Goal: Task Accomplishment & Management: Manage account settings

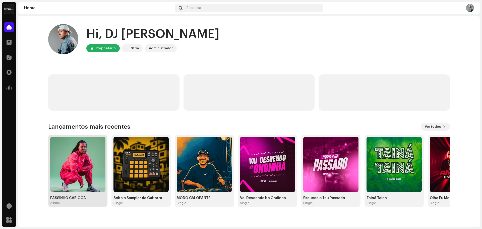
click at [83, 167] on img at bounding box center [77, 164] width 55 height 55
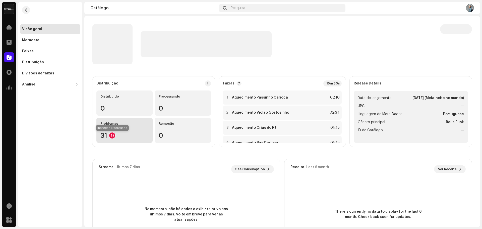
click at [111, 135] on div at bounding box center [112, 135] width 6 height 6
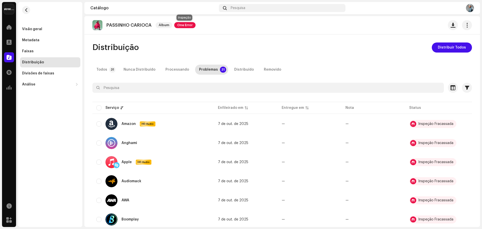
click at [180, 24] on span "One Error" at bounding box center [184, 25] width 21 height 6
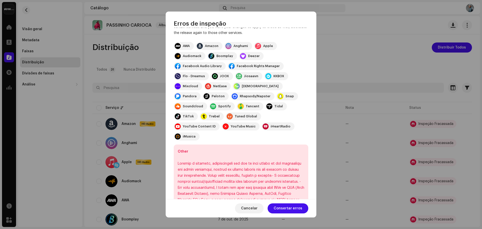
scroll to position [120, 0]
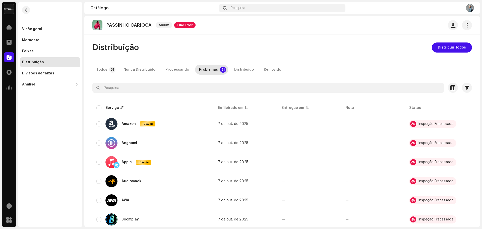
click at [338, 138] on div "Erros de inspeção Encontramos os erros abaixo ao inspecionar seu lançamento. IM…" at bounding box center [241, 114] width 482 height 229
click at [11, 29] on span at bounding box center [9, 27] width 5 height 4
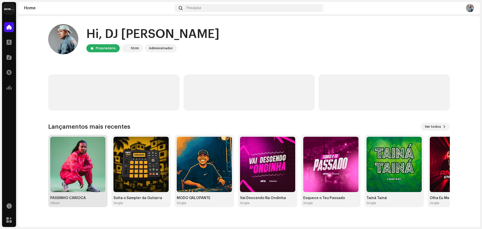
click at [92, 155] on img at bounding box center [77, 164] width 55 height 55
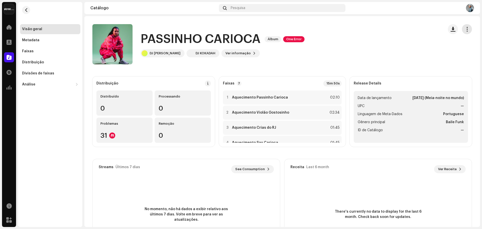
click at [466, 28] on span "button" at bounding box center [467, 29] width 5 height 4
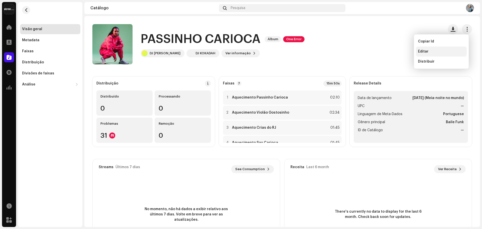
click at [430, 49] on div "Editar" at bounding box center [441, 51] width 47 height 4
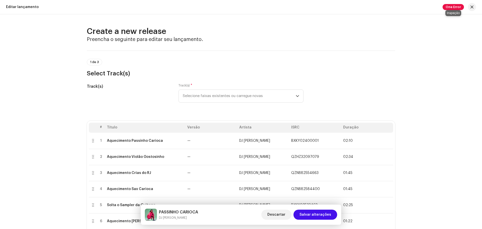
click at [458, 9] on span "One Error" at bounding box center [453, 7] width 21 height 6
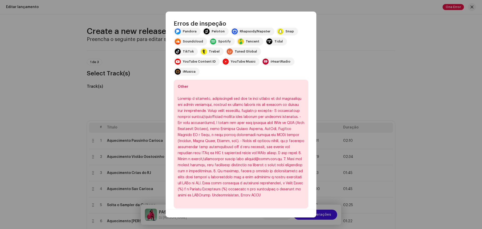
scroll to position [110, 0]
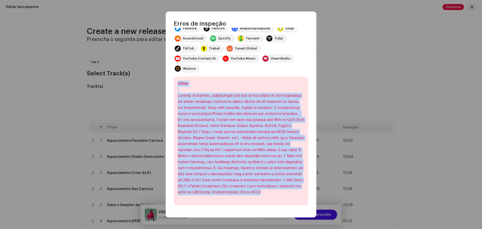
drag, startPoint x: 248, startPoint y: 186, endPoint x: 175, endPoint y: 76, distance: 131.7
click at [175, 77] on div "Other" at bounding box center [241, 141] width 135 height 129
copy div "Lorem Ipsumdo s ametcons, adipiscingeli sed doe te inci utlabo et dol magnaaliq…"
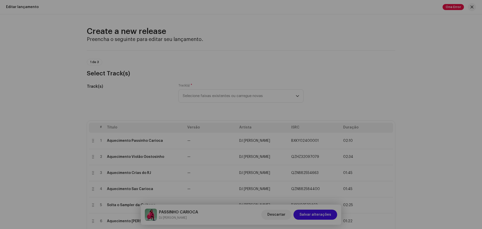
click at [435, 118] on div "Erros de inspeção Encontramos os erros abaixo ao inspecionar seu lançamento. IM…" at bounding box center [241, 114] width 482 height 229
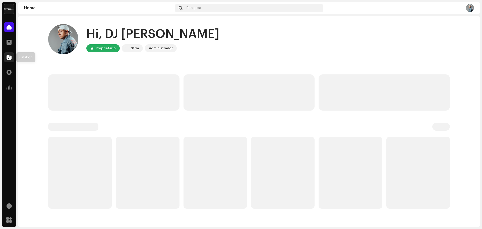
click at [8, 59] on span at bounding box center [9, 57] width 5 height 4
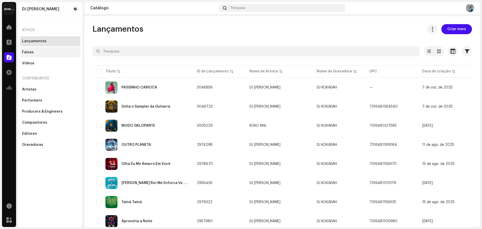
click at [26, 54] on div "Faixas" at bounding box center [50, 52] width 60 height 10
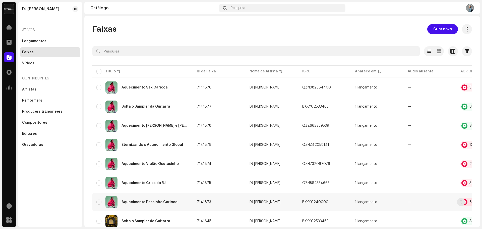
click at [466, 203] on div at bounding box center [464, 202] width 6 height 6
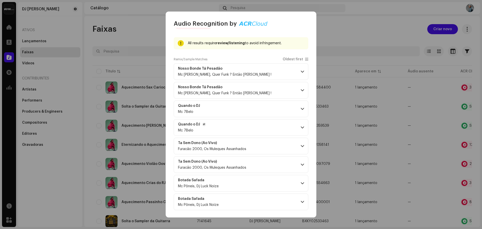
scroll to position [17, 0]
click at [297, 204] on p-accordion-header "Botada Safada Mc Pôneis, Dj Luck Noize" at bounding box center [241, 201] width 135 height 17
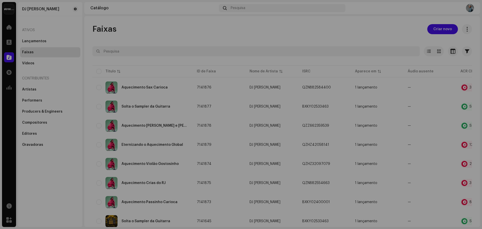
scroll to position [460, 0]
click at [466, 183] on div "Audio Recognition by Remix/Sample 8 All results require review/listening to avo…" at bounding box center [241, 114] width 482 height 229
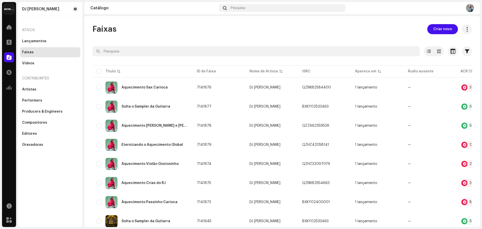
click at [466, 183] on div at bounding box center [464, 183] width 6 height 6
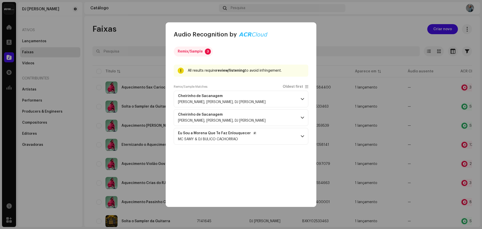
click at [292, 134] on p-accordion-header "Eu Sou a Morena Que Te Faz Enlouquecer MC SAMY & DJ BULICO CACHORRÃO" at bounding box center [241, 136] width 135 height 17
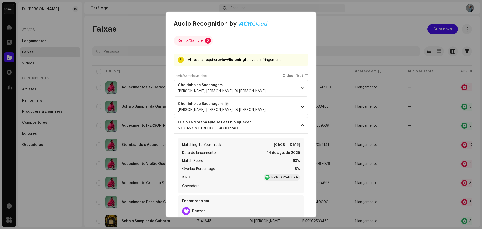
click at [276, 111] on p-accordion-header "Cheirinho de Sacanagem [PERSON_NAME], [PERSON_NAME], DJ [PERSON_NAME]" at bounding box center [241, 106] width 135 height 17
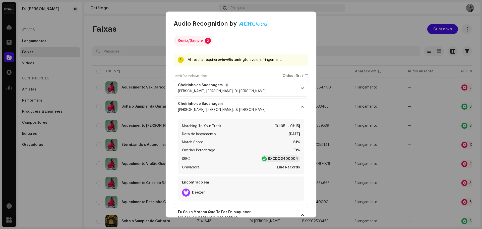
click at [270, 88] on p-accordion-header "Cheirinho de Sacanagem [PERSON_NAME], [PERSON_NAME], DJ [PERSON_NAME]" at bounding box center [241, 88] width 135 height 17
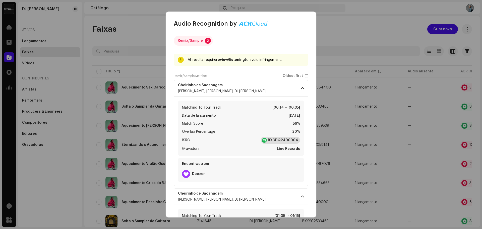
click at [274, 140] on strong "BXCDQ2400004" at bounding box center [283, 140] width 30 height 5
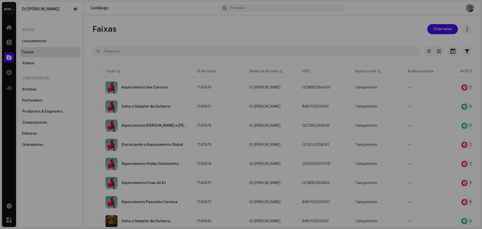
click at [372, 39] on div "Audio Recognition by Remix/Sample 3 All results require review/listening to avo…" at bounding box center [241, 114] width 482 height 229
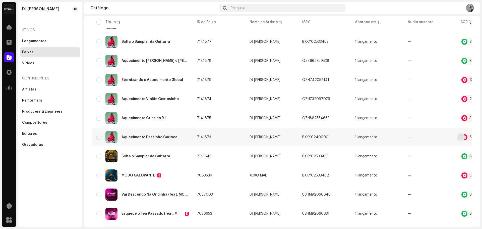
scroll to position [50, 0]
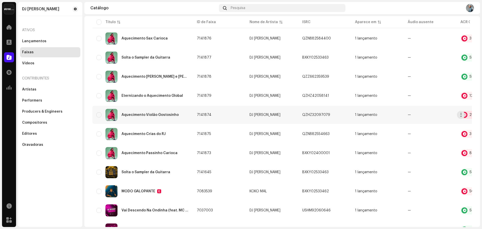
click at [465, 114] on div at bounding box center [464, 115] width 6 height 6
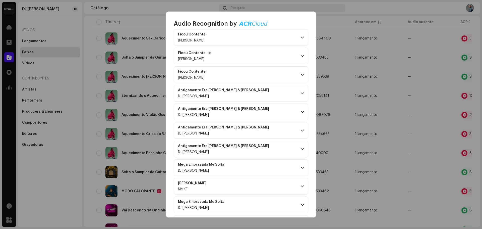
scroll to position [126, 0]
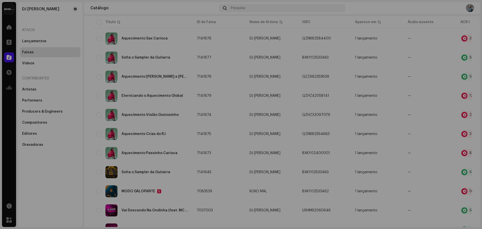
click at [394, 119] on div "Audio Recognition by Remix/Sample 29 All results require review/listening to av…" at bounding box center [241, 114] width 482 height 229
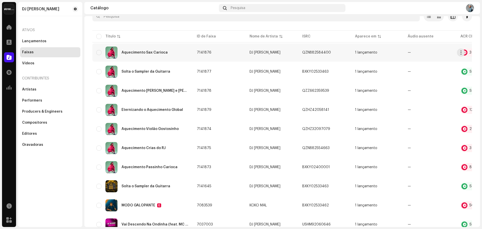
scroll to position [0, 0]
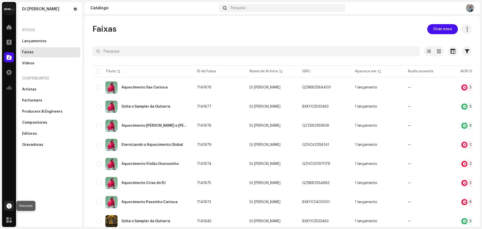
click at [9, 205] on span at bounding box center [9, 206] width 5 height 4
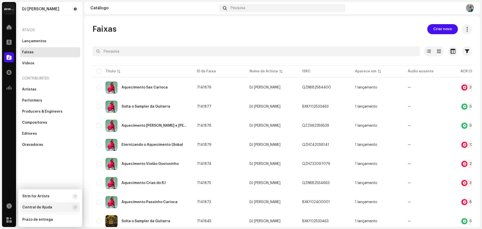
click at [59, 208] on div "Central de Ajuda" at bounding box center [46, 207] width 48 height 4
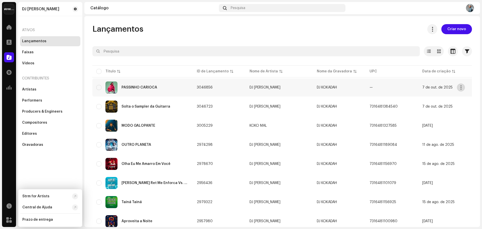
click at [459, 88] on span "button" at bounding box center [461, 87] width 4 height 4
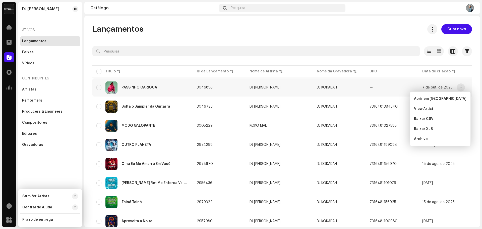
click at [146, 87] on div "PASSINHO CARIOCA" at bounding box center [140, 88] width 36 height 4
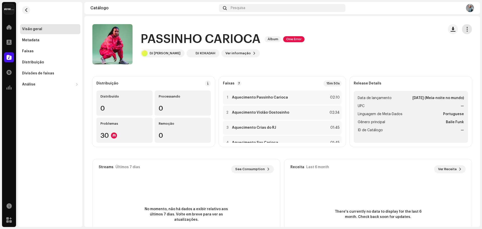
click at [465, 29] on span "button" at bounding box center [467, 29] width 5 height 4
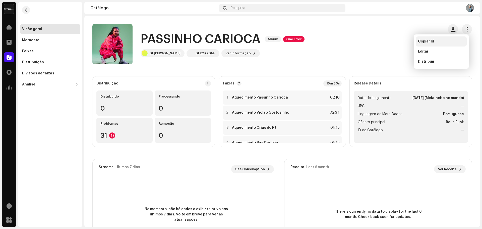
click at [429, 42] on span "Copiar Id" at bounding box center [426, 41] width 16 height 4
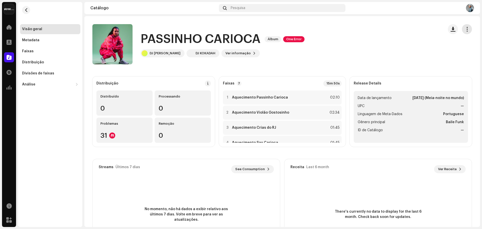
click at [465, 30] on span "button" at bounding box center [467, 29] width 5 height 4
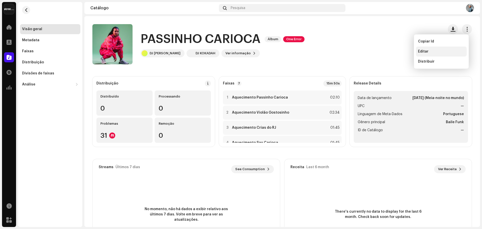
click at [437, 51] on div "Editar" at bounding box center [441, 51] width 47 height 4
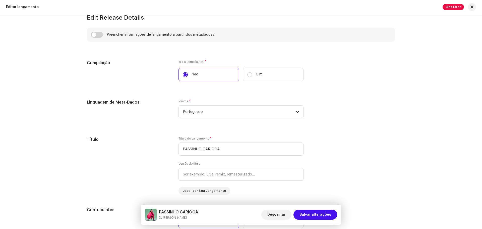
scroll to position [452, 0]
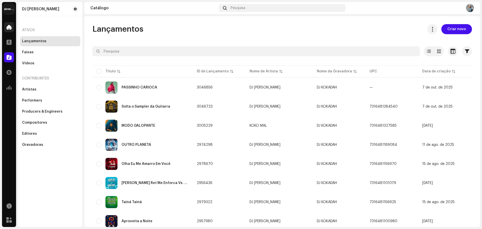
click at [7, 28] on span at bounding box center [9, 27] width 5 height 4
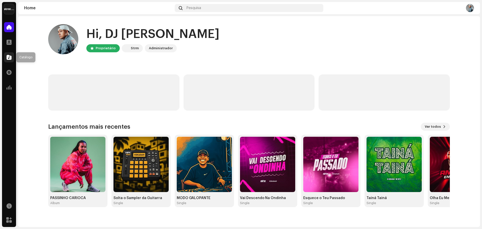
click at [7, 57] on span at bounding box center [9, 57] width 5 height 4
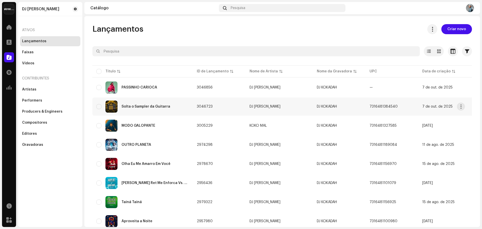
click at [142, 107] on div "Solta o Sampler da Guitarra" at bounding box center [146, 107] width 49 height 4
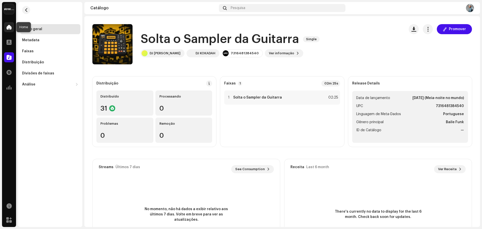
click at [9, 25] on span at bounding box center [9, 27] width 5 height 4
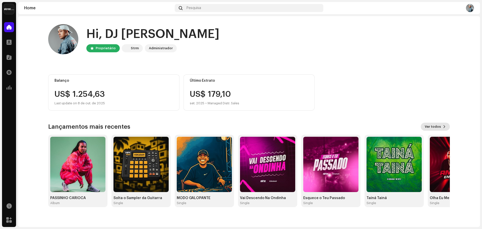
click at [439, 127] on span "Ver todos" at bounding box center [433, 127] width 16 height 10
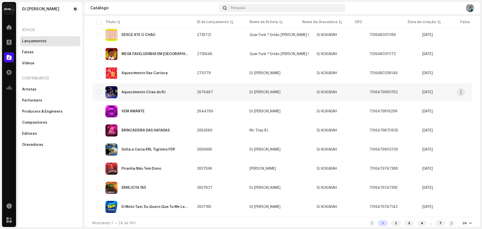
scroll to position [325, 0]
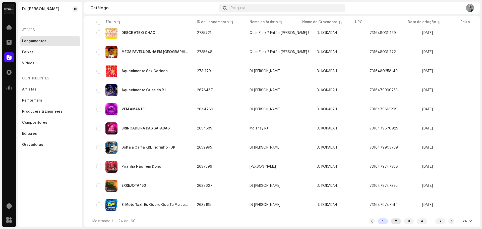
click at [391, 219] on div "2" at bounding box center [396, 221] width 10 height 6
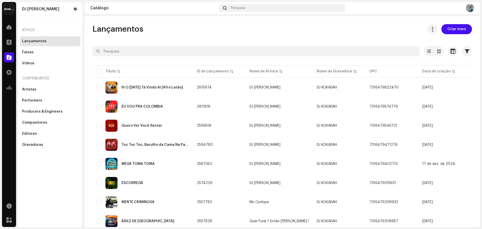
click at [181, 22] on div "Lançamentos Criar novo Selecionado 0 Opções Filtros Status de distribuição Nunc…" at bounding box center [282, 121] width 396 height 211
click at [10, 24] on div at bounding box center [9, 27] width 10 height 10
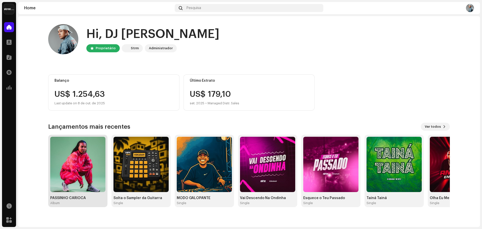
click at [93, 156] on img at bounding box center [77, 164] width 55 height 55
click at [90, 151] on img at bounding box center [77, 164] width 55 height 55
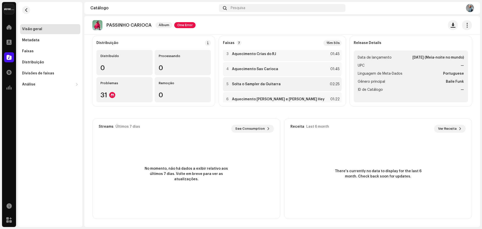
scroll to position [31, 0]
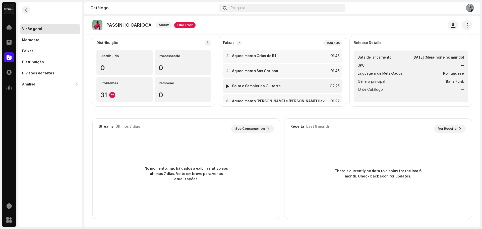
click at [228, 86] on div at bounding box center [227, 86] width 4 height 4
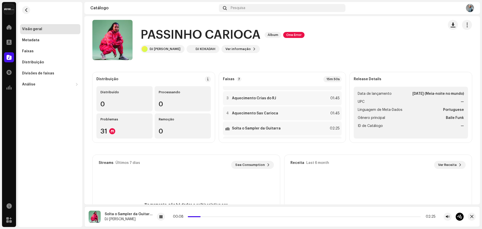
scroll to position [0, 0]
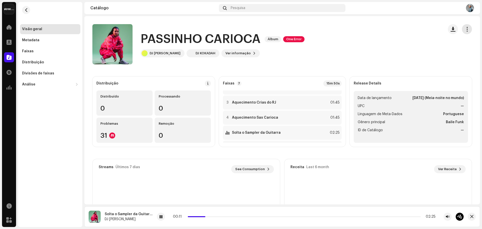
click at [465, 30] on span "button" at bounding box center [467, 29] width 5 height 4
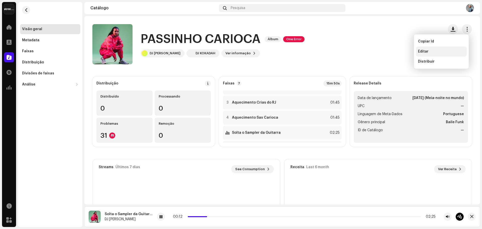
click at [434, 48] on div "Editar" at bounding box center [441, 51] width 51 height 10
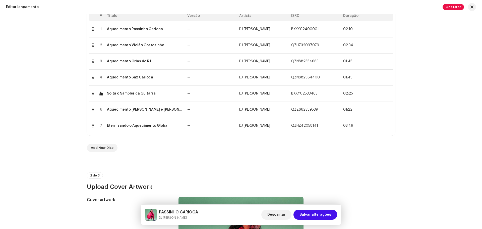
scroll to position [100, 0]
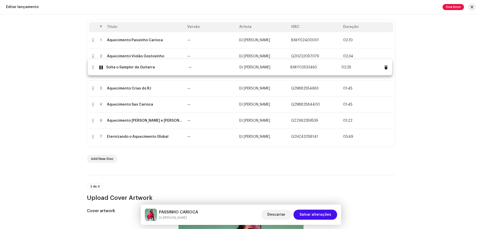
drag, startPoint x: 95, startPoint y: 105, endPoint x: 95, endPoint y: 68, distance: 37.2
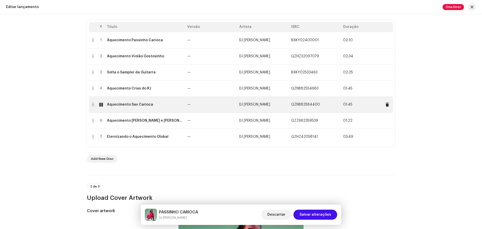
click at [101, 105] on div at bounding box center [101, 104] width 4 height 4
click at [100, 104] on div at bounding box center [101, 104] width 4 height 4
click at [101, 105] on div at bounding box center [101, 104] width 4 height 4
click at [99, 103] on div at bounding box center [101, 104] width 4 height 4
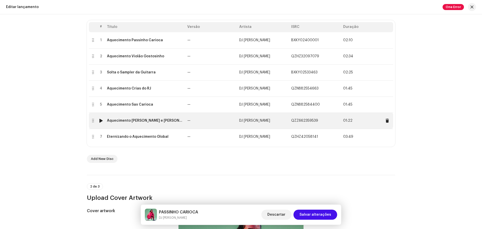
click at [99, 120] on div at bounding box center [101, 121] width 4 height 4
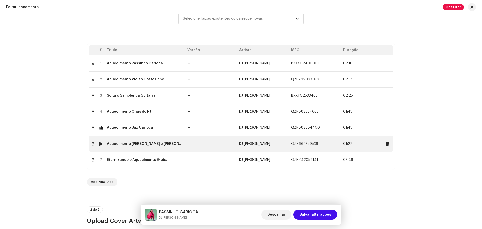
scroll to position [75, 0]
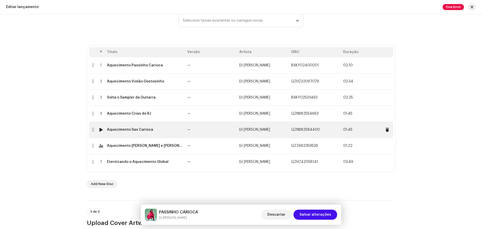
click at [100, 128] on div at bounding box center [101, 130] width 4 height 4
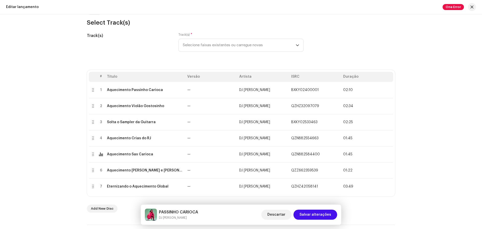
scroll to position [0, 0]
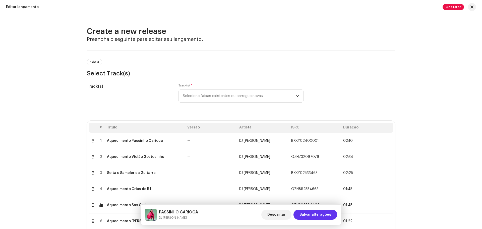
click at [316, 216] on span "Salvar alterações" at bounding box center [316, 214] width 32 height 10
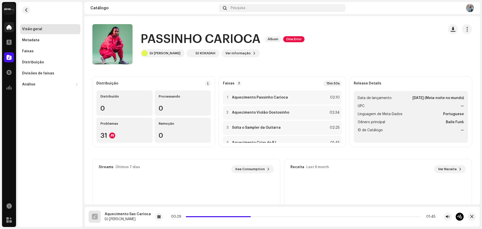
click at [4, 28] on div at bounding box center [9, 27] width 10 height 10
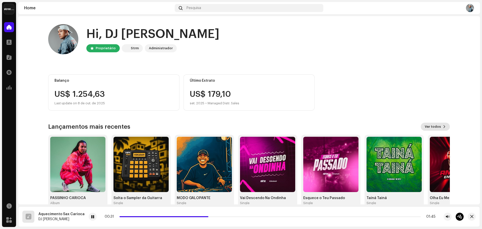
click at [436, 124] on span "Ver todos" at bounding box center [433, 127] width 16 height 10
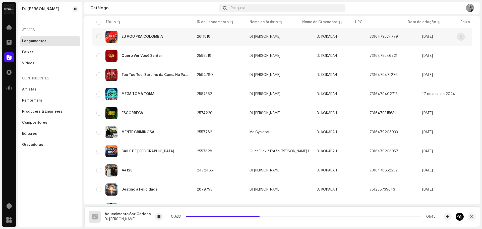
scroll to position [100, 0]
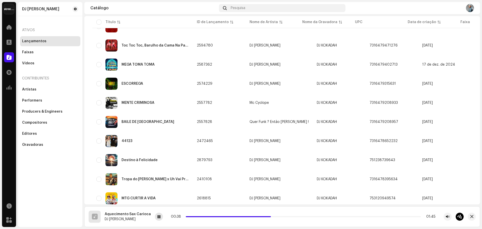
click at [157, 214] on div at bounding box center [159, 216] width 8 height 8
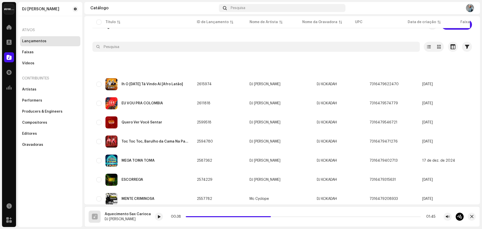
scroll to position [0, 0]
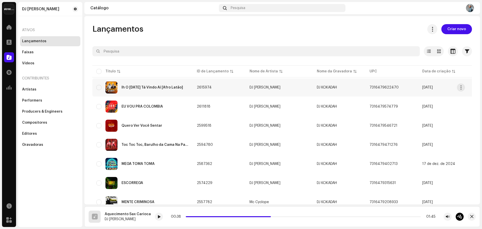
click at [132, 87] on div "Ih O [DATE] Tá Vindo Aí [Afro Latão]" at bounding box center [153, 88] width 62 height 4
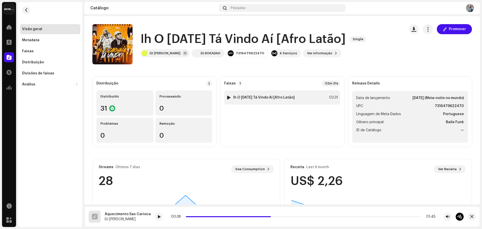
click at [228, 99] on div at bounding box center [229, 97] width 4 height 4
click at [202, 216] on p-slider at bounding box center [304, 216] width 233 height 1
click at [211, 216] on p-slider at bounding box center [304, 216] width 233 height 1
click at [25, 13] on button "button" at bounding box center [26, 10] width 8 height 8
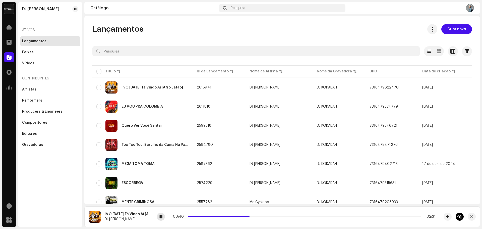
click at [161, 217] on span at bounding box center [160, 217] width 3 height 4
click at [8, 27] on span at bounding box center [9, 27] width 5 height 4
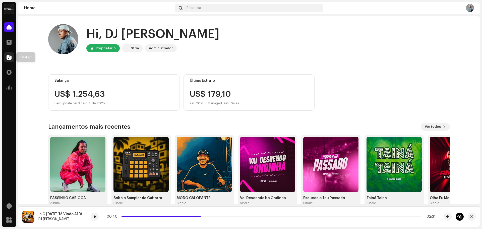
click at [7, 56] on div at bounding box center [9, 57] width 10 height 10
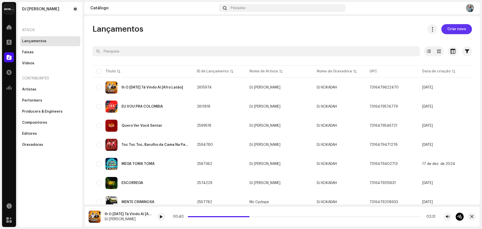
click at [464, 29] on button "Criar novo" at bounding box center [456, 29] width 31 height 10
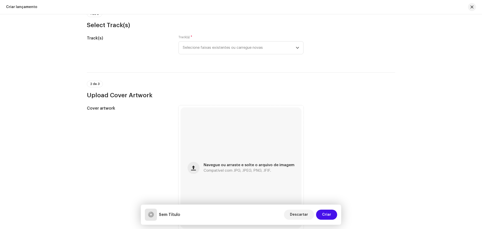
scroll to position [25, 0]
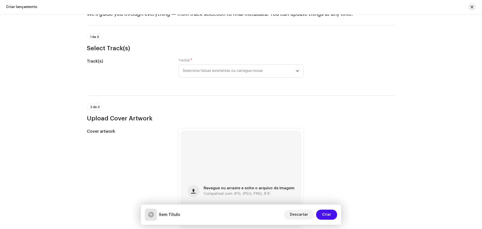
click at [268, 111] on div "2 de 3 Upload Cover Artwork" at bounding box center [241, 113] width 308 height 19
click at [350, 120] on h3 "Upload Cover Artwork" at bounding box center [241, 118] width 308 height 8
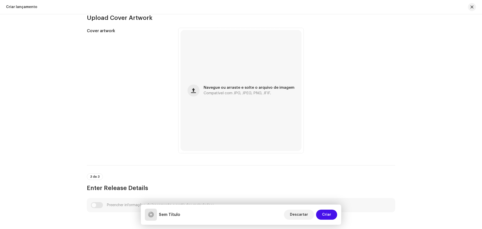
scroll to position [0, 0]
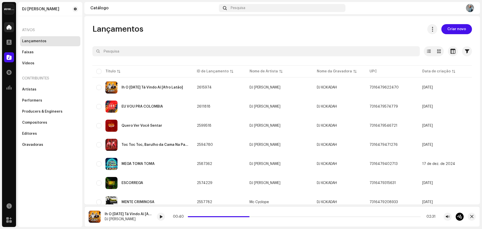
click at [9, 24] on div at bounding box center [9, 27] width 10 height 10
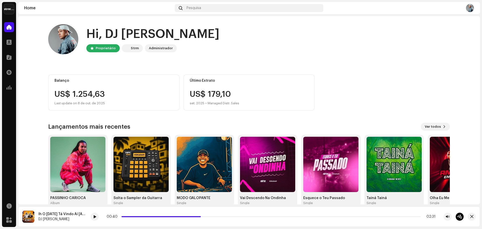
drag, startPoint x: 374, startPoint y: 88, endPoint x: 372, endPoint y: 91, distance: 3.4
click at [372, 91] on div "Balanço US$ 1.254,63 Last update on [DATE] Último Extrato US$ 179,[DATE] • Mana…" at bounding box center [249, 92] width 402 height 36
